Goal: Task Accomplishment & Management: Manage account settings

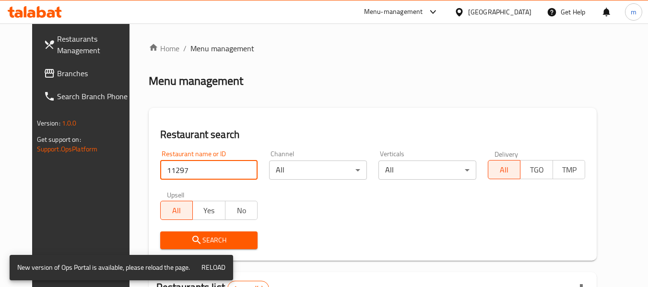
scroll to position [132, 0]
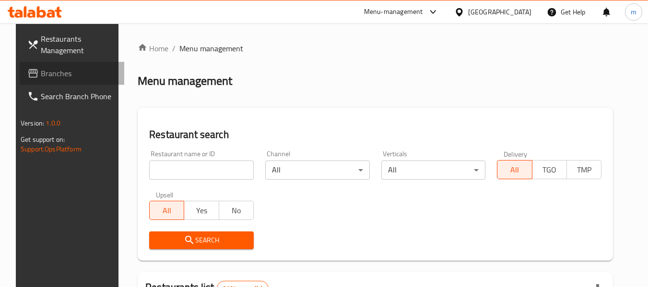
click at [51, 79] on span "Branches" at bounding box center [79, 74] width 76 height 12
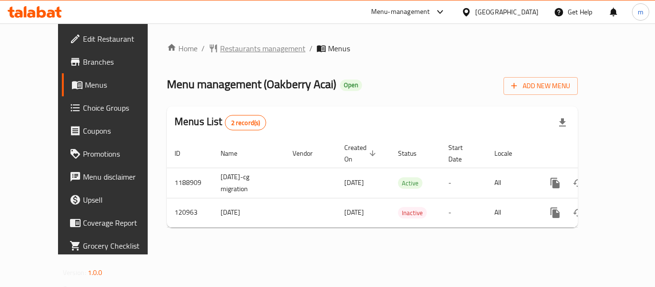
click at [220, 49] on span "Restaurants management" at bounding box center [262, 49] width 85 height 12
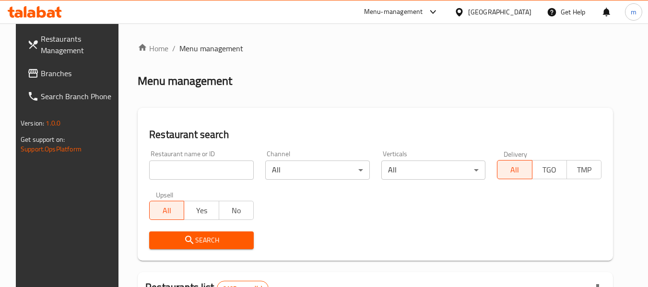
click at [206, 169] on input "search" at bounding box center [201, 170] width 105 height 19
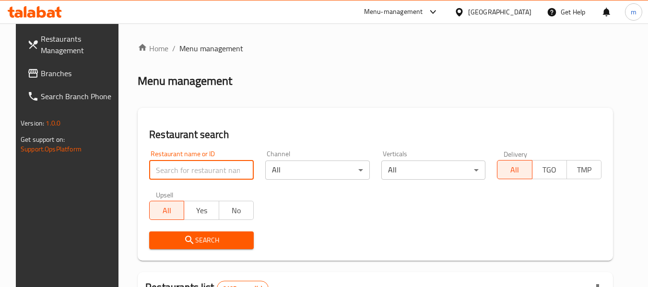
paste input "607133"
type input "607133"
click button "Search" at bounding box center [201, 241] width 105 height 18
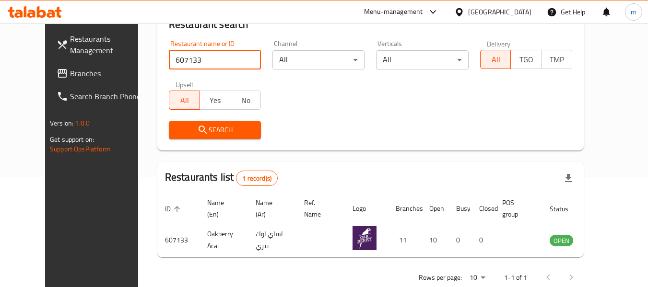
scroll to position [69, 0]
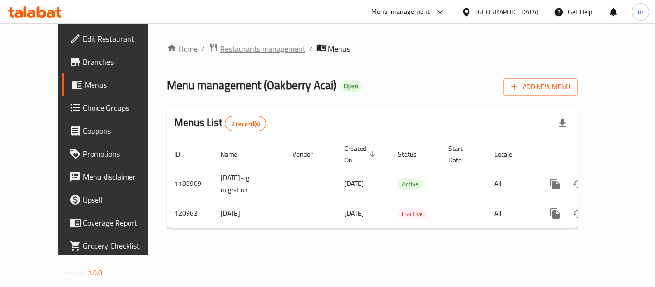
click at [236, 46] on span "Restaurants management" at bounding box center [262, 49] width 85 height 12
click at [83, 102] on span "Choice Groups" at bounding box center [121, 108] width 77 height 12
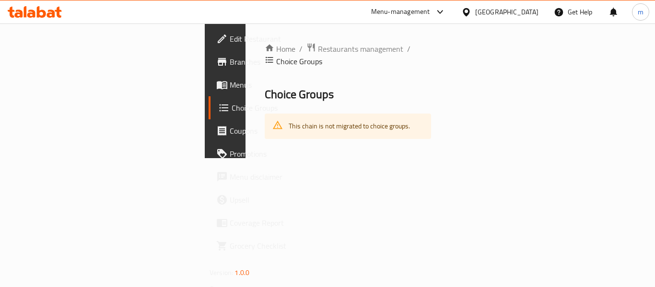
click at [232, 106] on span "Choice Groups" at bounding box center [269, 108] width 75 height 12
click at [318, 49] on span "Restaurants management" at bounding box center [360, 49] width 85 height 12
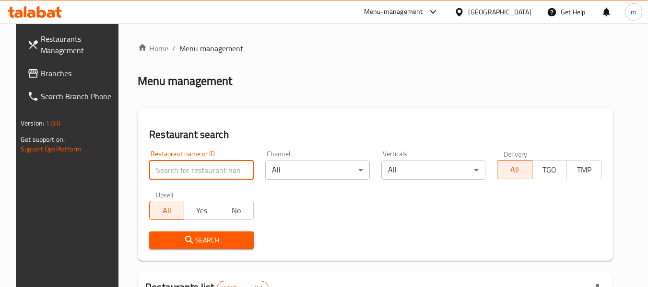
click at [208, 171] on input "search" at bounding box center [201, 170] width 105 height 19
paste input "607133"
type input "607133"
click button "Search" at bounding box center [201, 241] width 105 height 18
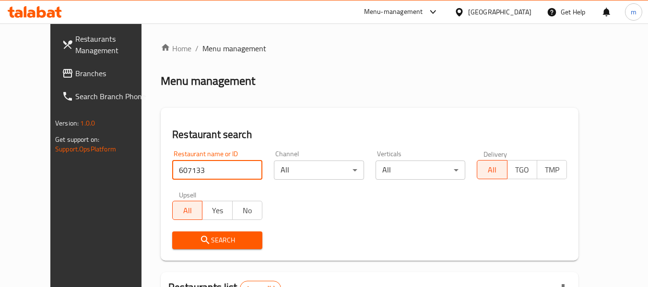
click button "Search" at bounding box center [217, 241] width 90 height 18
click at [192, 245] on span "Search" at bounding box center [217, 241] width 75 height 12
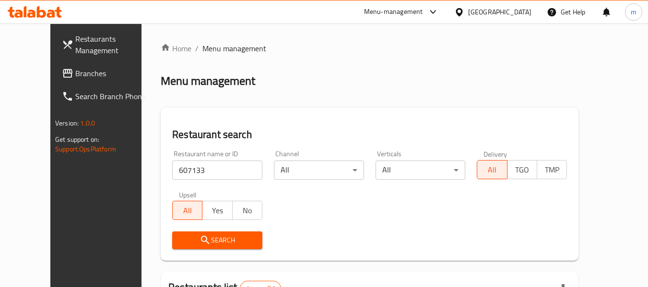
click at [192, 244] on span "Search" at bounding box center [217, 241] width 75 height 12
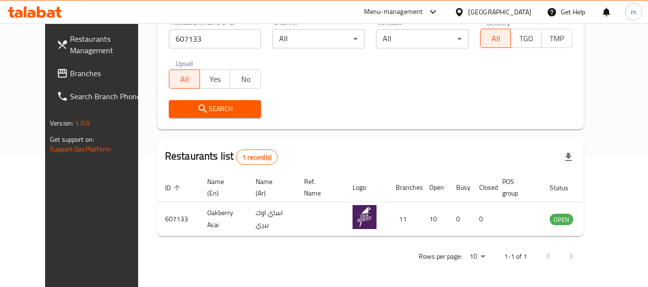
scroll to position [132, 0]
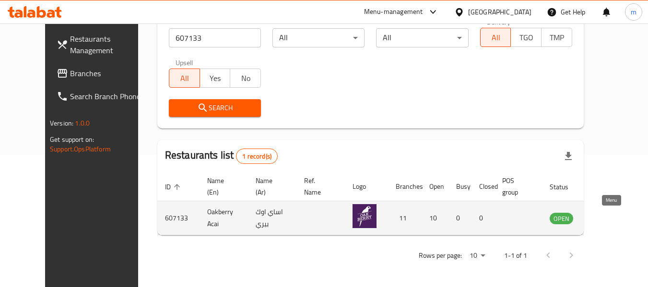
click at [611, 222] on icon "enhanced table" at bounding box center [606, 219] width 11 height 8
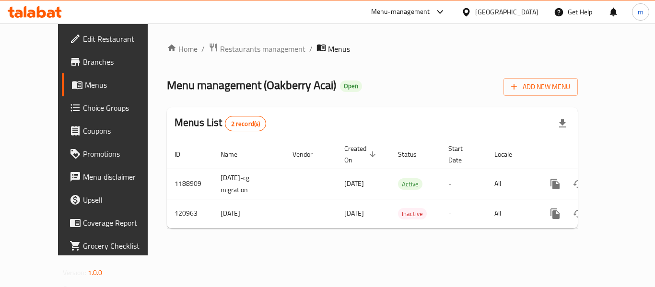
click at [83, 105] on span "Choice Groups" at bounding box center [121, 108] width 77 height 12
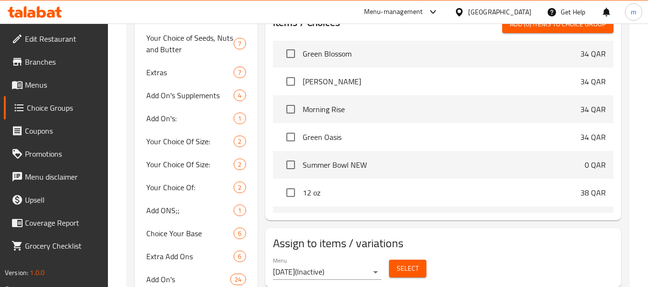
scroll to position [64, 0]
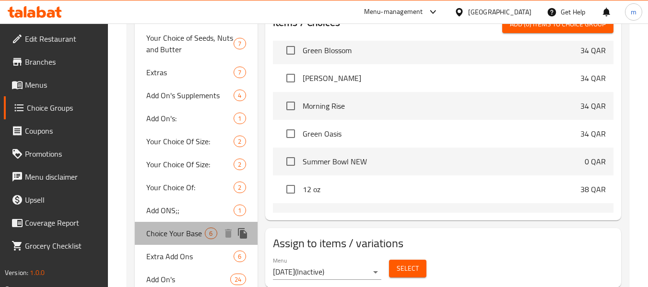
click at [170, 233] on span "Choice Your Base" at bounding box center [175, 234] width 59 height 12
type input "Choice Your Base"
type input "اختر قاعدتك"
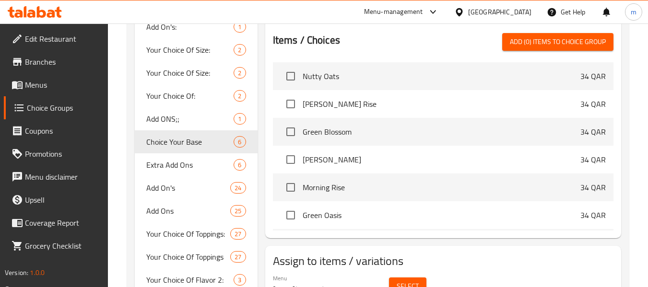
scroll to position [480, 0]
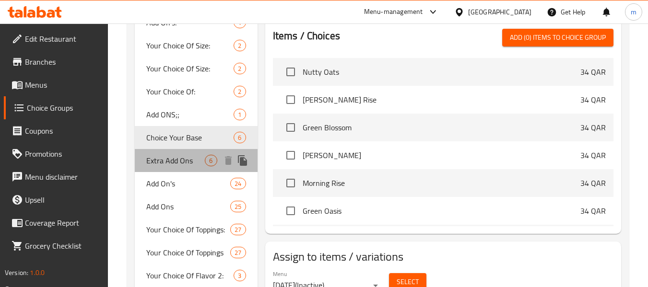
click at [163, 163] on span "Extra Add Ons" at bounding box center [175, 161] width 59 height 12
type input "Extra Add Ons"
type input "إضافات إضافية"
type input "0"
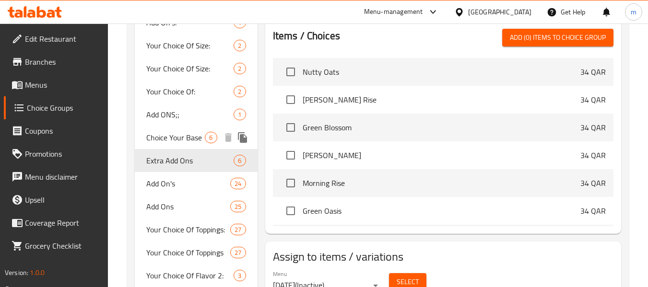
click at [180, 133] on span "Choice Your Base" at bounding box center [175, 138] width 59 height 12
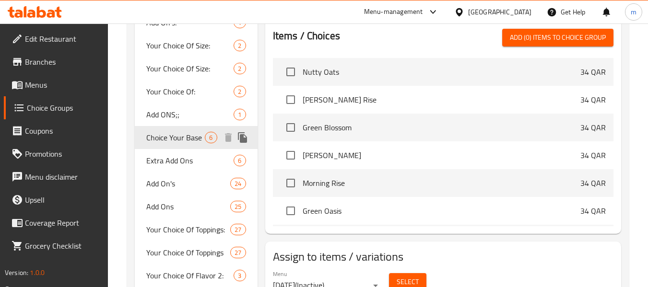
type input "Choice Your Base"
type input "اختر قاعدتك"
type input "1"
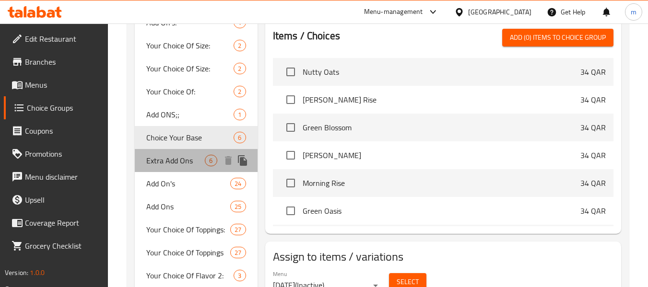
click at [172, 164] on span "Extra Add Ons" at bounding box center [175, 161] width 59 height 12
type input "Extra Add Ons"
type input "إضافات إضافية"
type input "0"
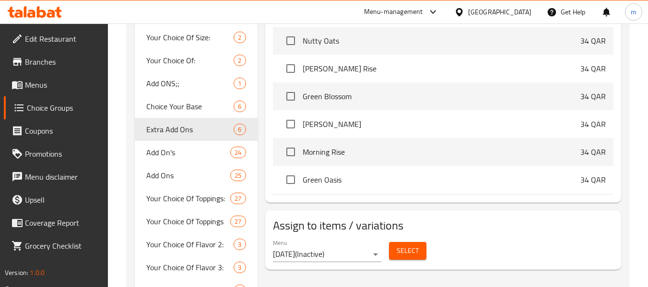
scroll to position [512, 0]
click at [167, 150] on span "Add On's" at bounding box center [173, 152] width 55 height 12
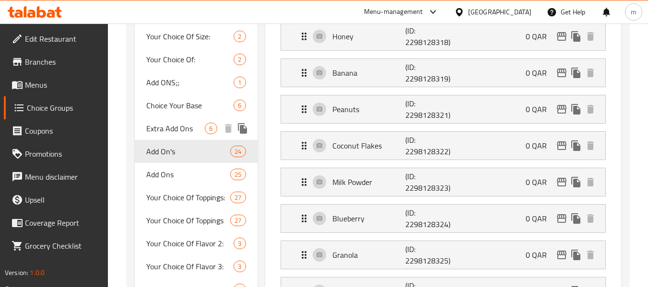
type input "Add On's"
type input "اضافات"
type input "4"
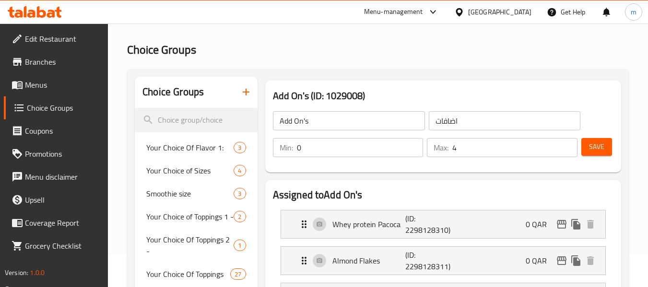
scroll to position [0, 0]
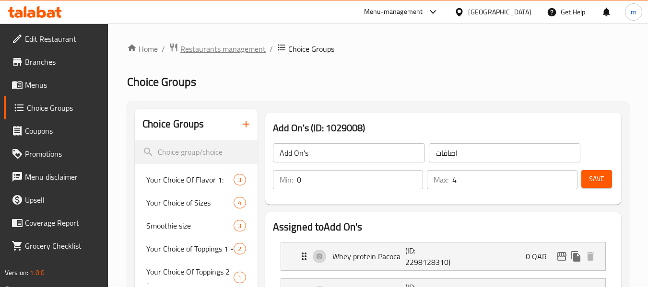
click at [238, 50] on span "Restaurants management" at bounding box center [222, 49] width 85 height 12
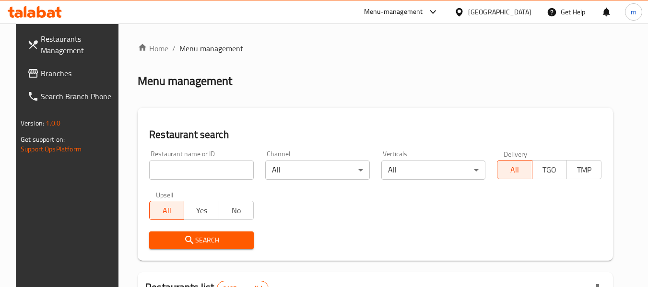
click at [41, 73] on span "Branches" at bounding box center [79, 74] width 76 height 12
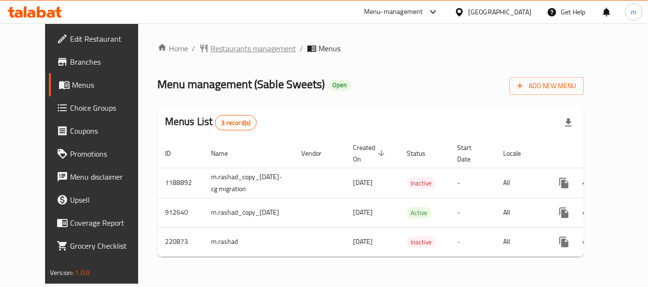
click at [220, 47] on span "Restaurants management" at bounding box center [253, 49] width 85 height 12
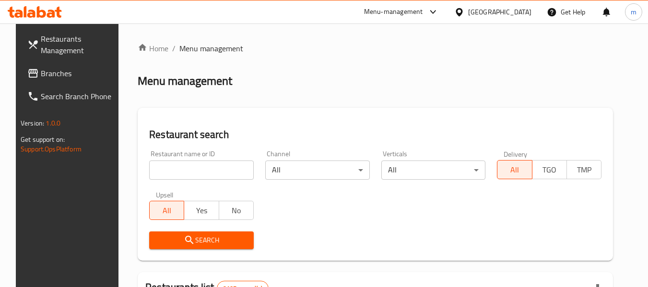
click at [211, 170] on input "search" at bounding box center [201, 170] width 105 height 19
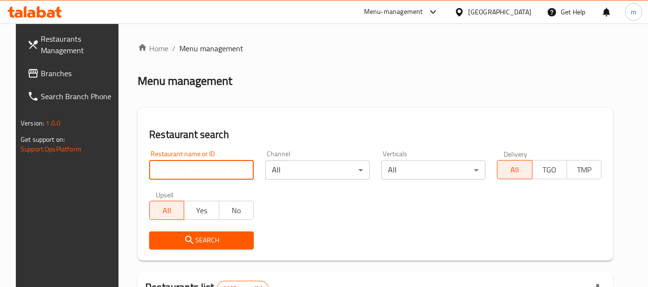
paste input "625358"
type input "625358"
click button "Search" at bounding box center [201, 241] width 105 height 18
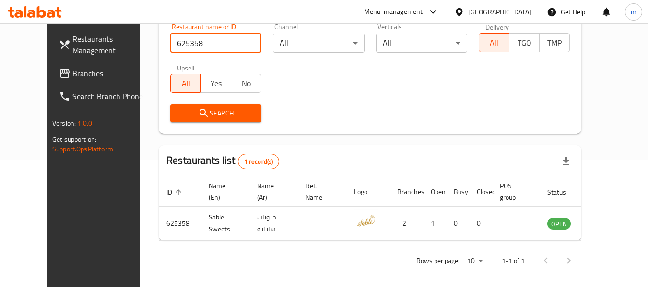
scroll to position [132, 0]
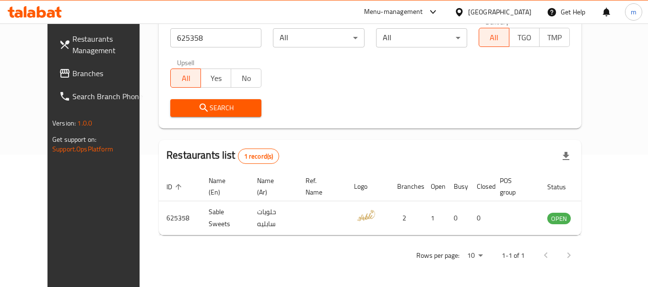
click at [72, 73] on span "Branches" at bounding box center [110, 74] width 76 height 12
